Goal: Task Accomplishment & Management: Manage account settings

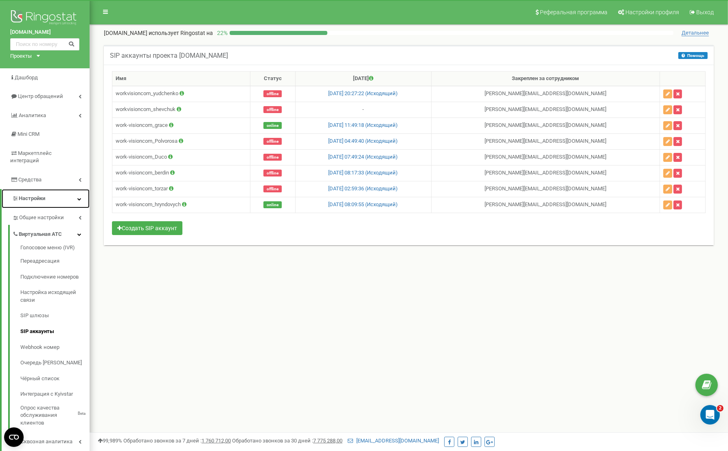
click at [41, 195] on span "Настройки" at bounding box center [32, 198] width 26 height 6
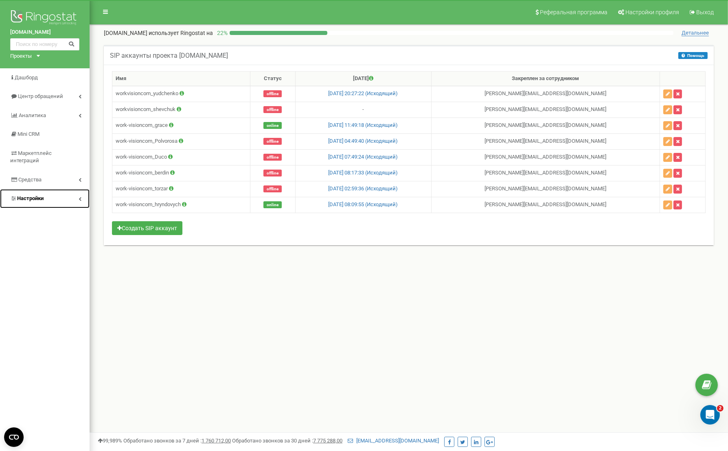
click at [64, 189] on link "Настройки" at bounding box center [45, 198] width 90 height 19
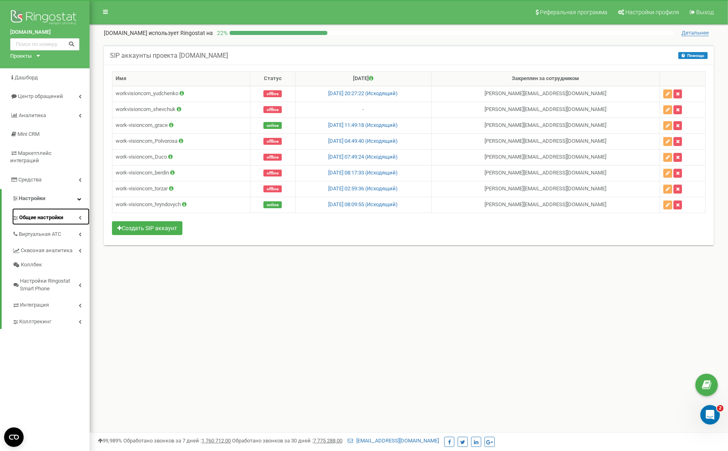
click at [55, 214] on span "Общие настройки" at bounding box center [41, 218] width 44 height 8
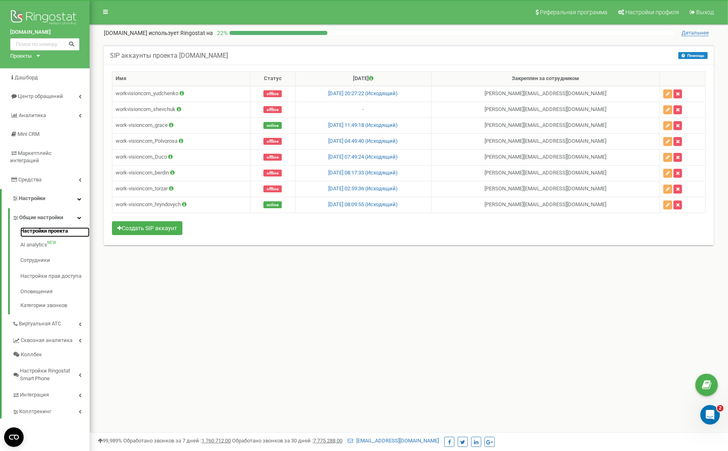
click at [43, 227] on link "Настройки проекта" at bounding box center [54, 232] width 69 height 10
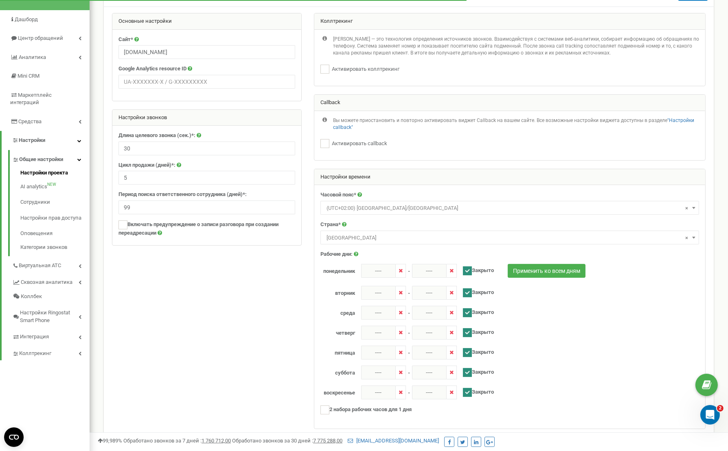
scroll to position [50, 0]
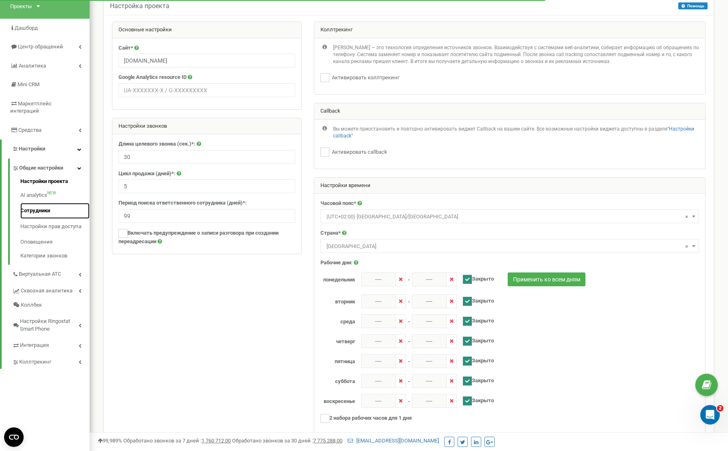
click at [35, 206] on link "Сотрудники" at bounding box center [54, 211] width 69 height 16
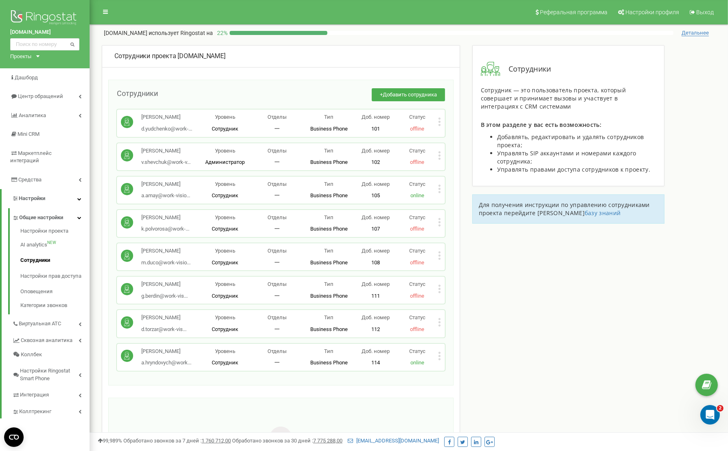
click at [439, 159] on icon at bounding box center [439, 158] width 2 height 2
click at [461, 166] on span "Редактировать" at bounding box center [470, 168] width 42 height 5
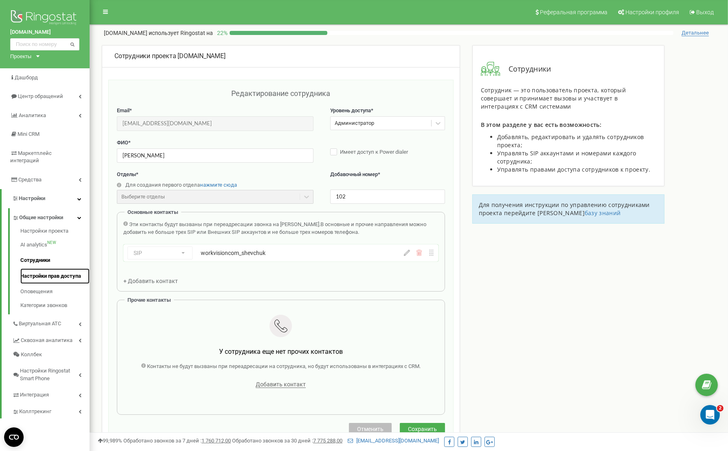
click at [49, 272] on link "Настройки прав доступа" at bounding box center [54, 277] width 69 height 16
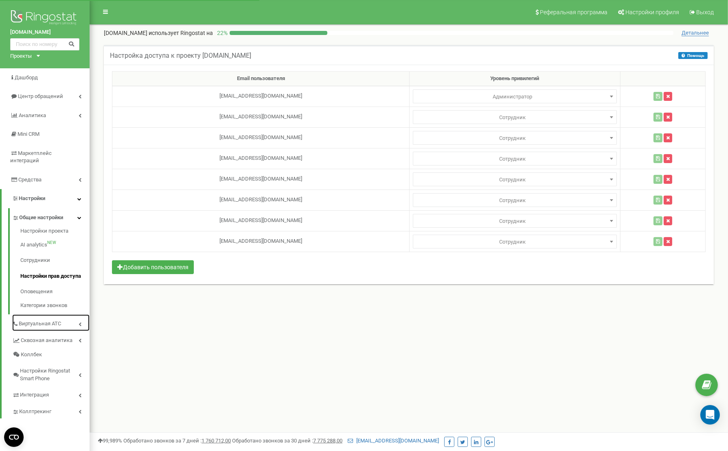
click at [51, 320] on span "Виртуальная АТС" at bounding box center [40, 324] width 42 height 8
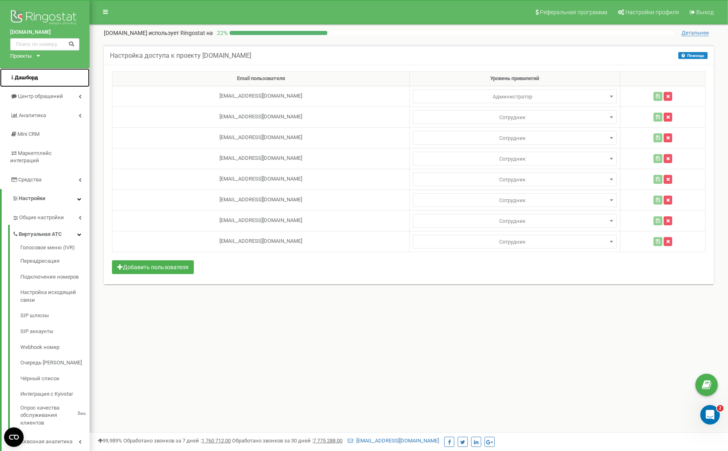
click at [30, 82] on link "Дашборд" at bounding box center [45, 77] width 90 height 19
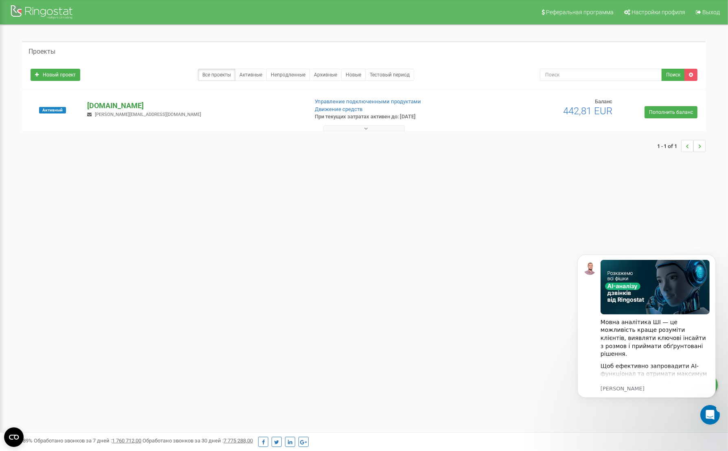
click at [121, 106] on p "[DOMAIN_NAME]" at bounding box center [194, 106] width 214 height 11
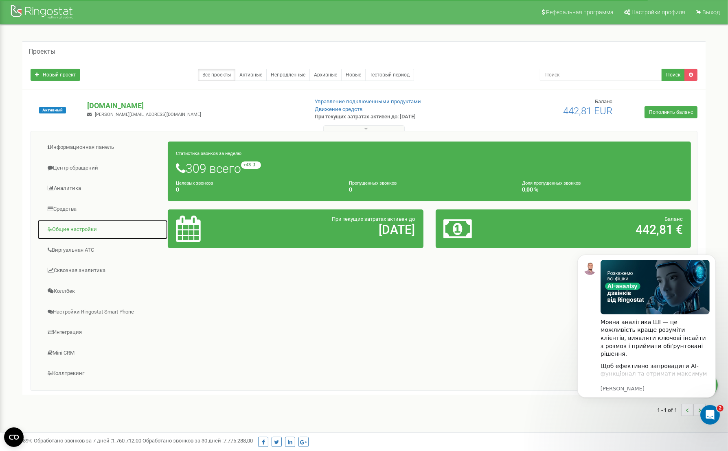
click at [74, 228] on link "Общие настройки" at bounding box center [102, 230] width 131 height 20
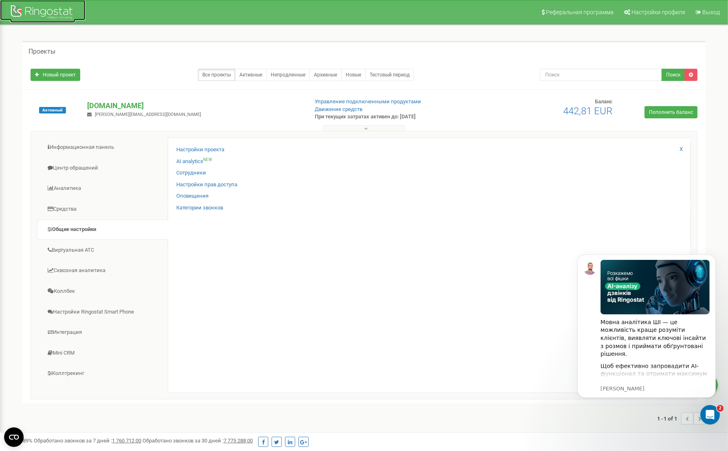
click at [44, 14] on div at bounding box center [42, 13] width 65 height 20
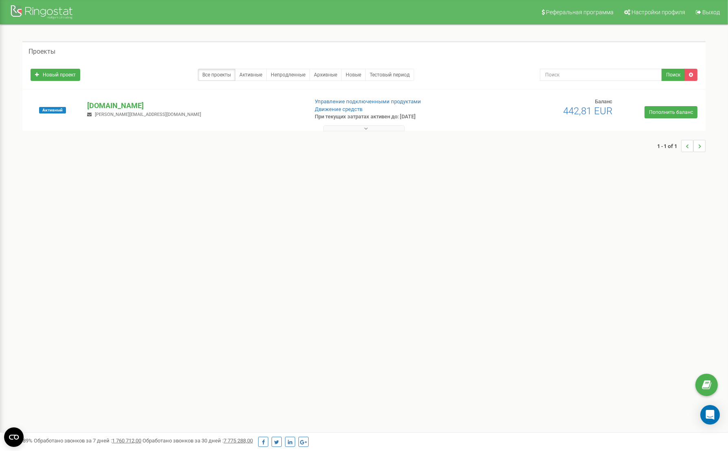
click at [365, 133] on div "1 - 1 of 1" at bounding box center [363, 146] width 683 height 28
click at [366, 130] on icon at bounding box center [366, 129] width 4 height 6
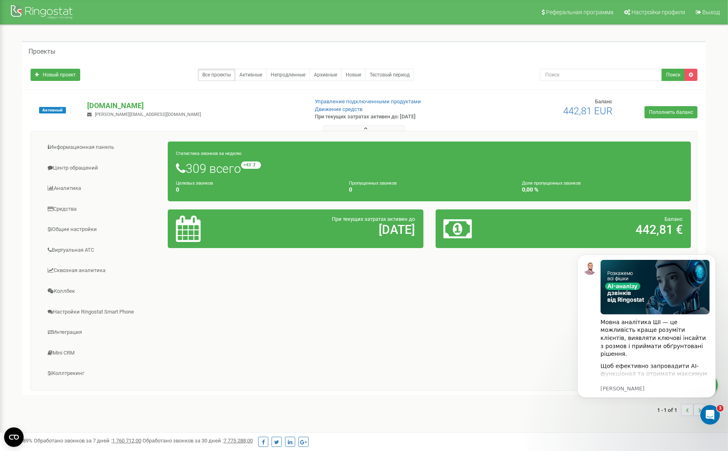
scroll to position [37, 0]
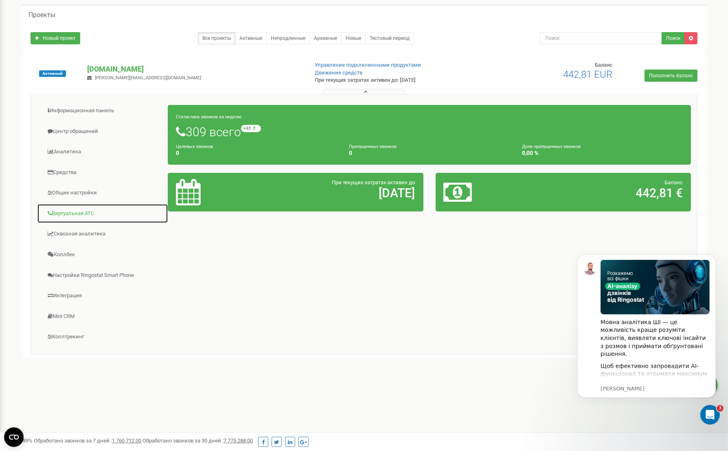
click at [72, 210] on link "Виртуальная АТС" at bounding box center [102, 214] width 131 height 20
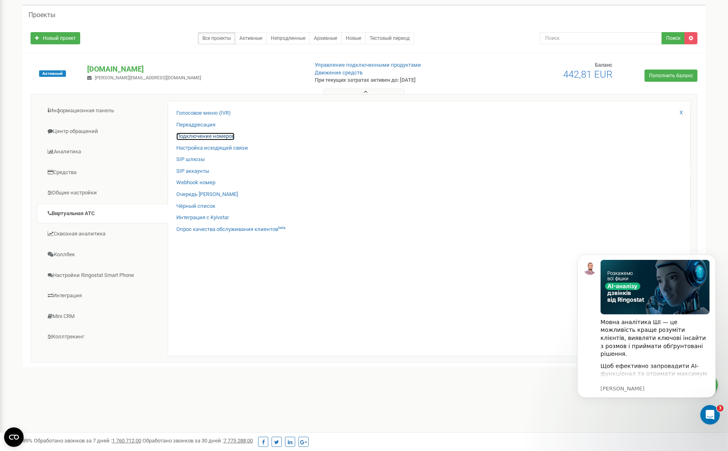
click at [225, 137] on link "Подключение номеров" at bounding box center [205, 137] width 58 height 8
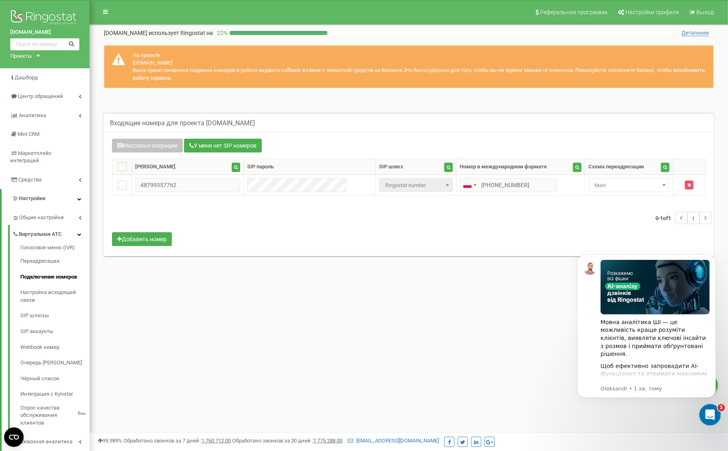
drag, startPoint x: 708, startPoint y: 416, endPoint x: 1357, endPoint y: 813, distance: 760.4
click at [708, 417] on icon "Відкрити програму для спілкування Intercom" at bounding box center [708, 413] width 13 height 13
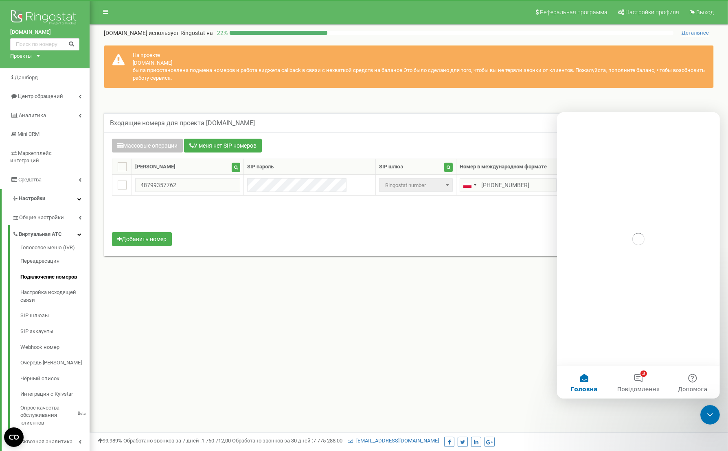
click at [388, 320] on div "Реферальная программа Настройки профиля Выход [DOMAIN_NAME] использует Ringosta…" at bounding box center [409, 244] width 638 height 488
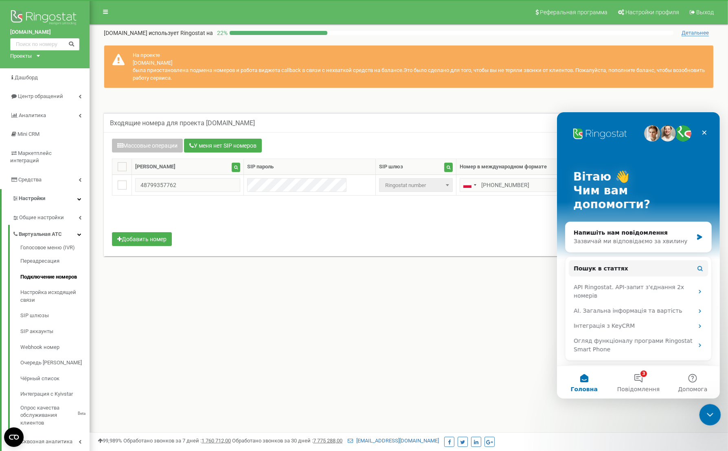
click at [708, 411] on icon "Закрити програму для спілкування Intercom" at bounding box center [709, 414] width 10 height 10
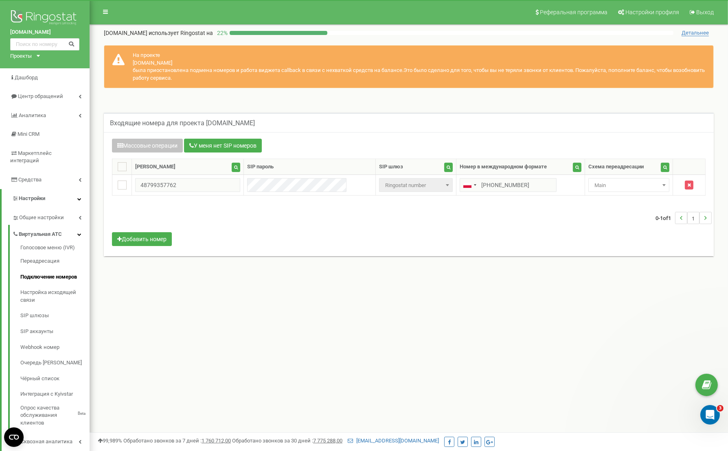
click at [386, 320] on div "Реферальная программа Настройки профиля Выход [DOMAIN_NAME] использует Ringosta…" at bounding box center [409, 244] width 638 height 488
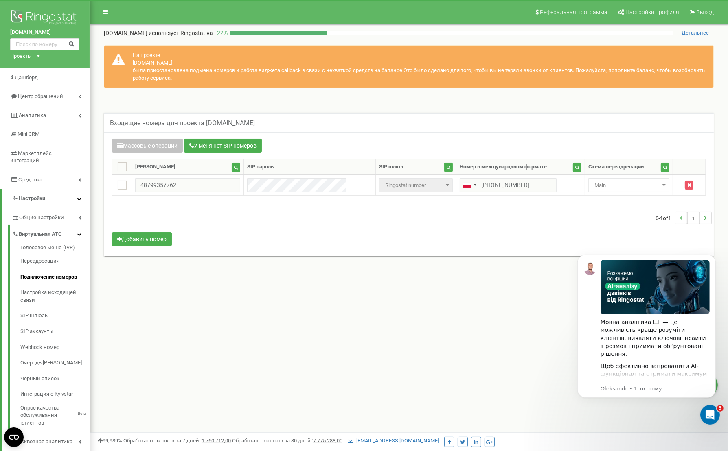
click at [387, 320] on div "Реферальная программа Настройки профиля Выход [DOMAIN_NAME] использует Ringosta…" at bounding box center [409, 244] width 638 height 488
drag, startPoint x: 713, startPoint y: 418, endPoint x: 706, endPoint y: 419, distance: 6.9
click at [714, 420] on div "Відкрити програму для спілкування Intercom" at bounding box center [708, 413] width 27 height 27
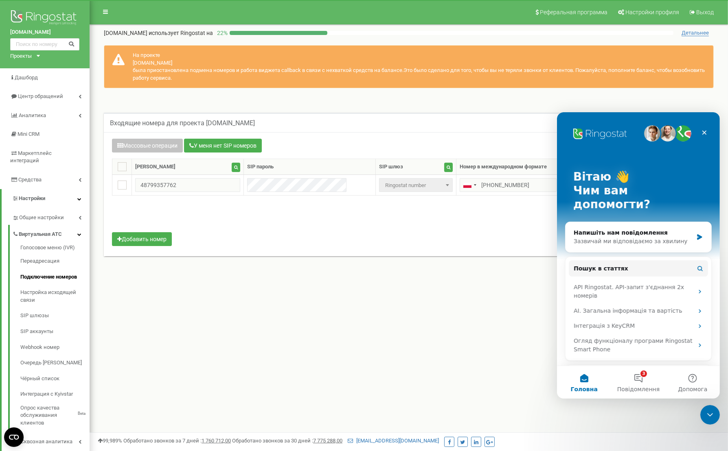
click at [437, 369] on div "Реферальная программа Настройки профиля Выход [DOMAIN_NAME] использует Ringosta…" at bounding box center [409, 244] width 638 height 488
click at [703, 132] on icon "Закрити" at bounding box center [704, 132] width 4 height 4
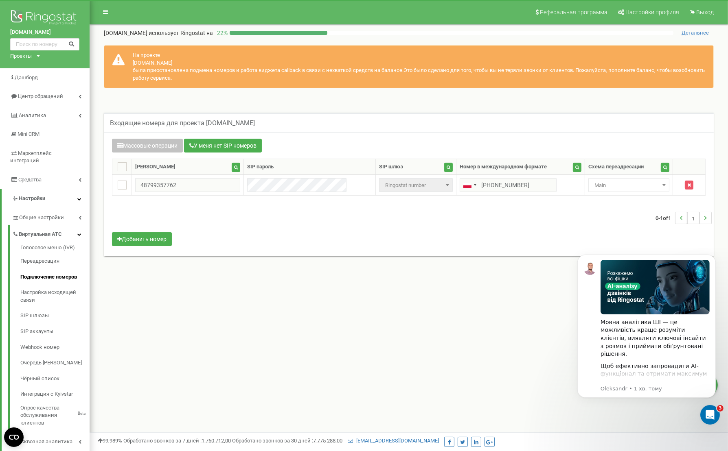
click at [357, 317] on div "Реферальная программа Настройки профиля Выход [DOMAIN_NAME] использует Ringosta…" at bounding box center [409, 244] width 638 height 488
click at [209, 320] on div "Реферальная программа Настройки профиля Выход [DOMAIN_NAME] использует Ringosta…" at bounding box center [409, 244] width 638 height 488
